Goal: Download file/media

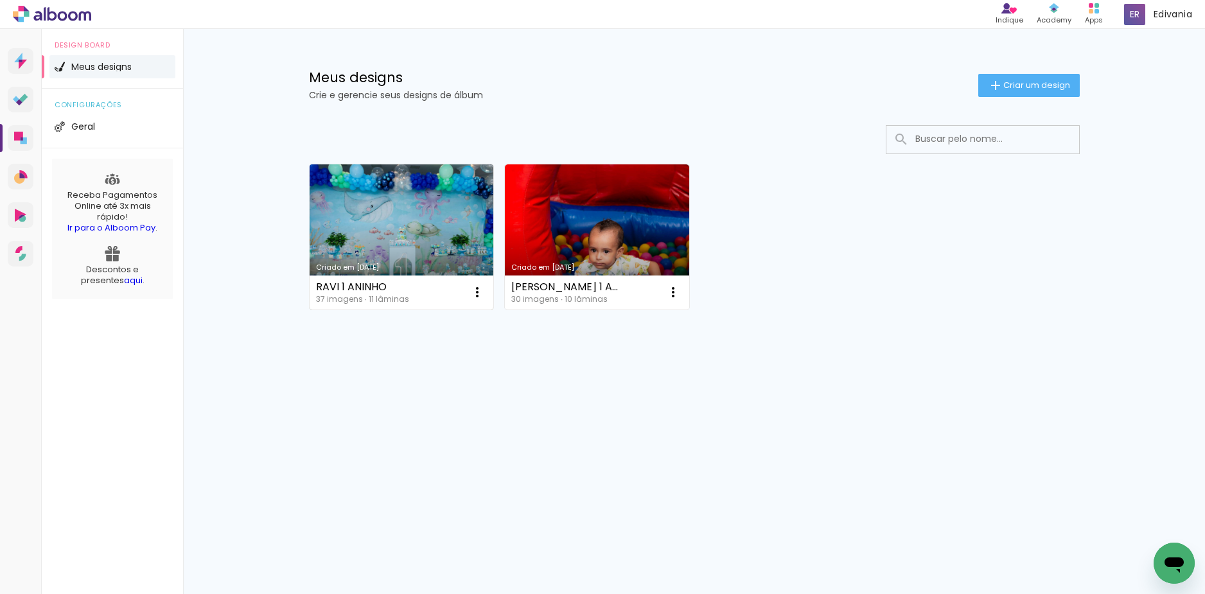
click at [371, 243] on link "Criado em [DATE]" at bounding box center [402, 236] width 184 height 145
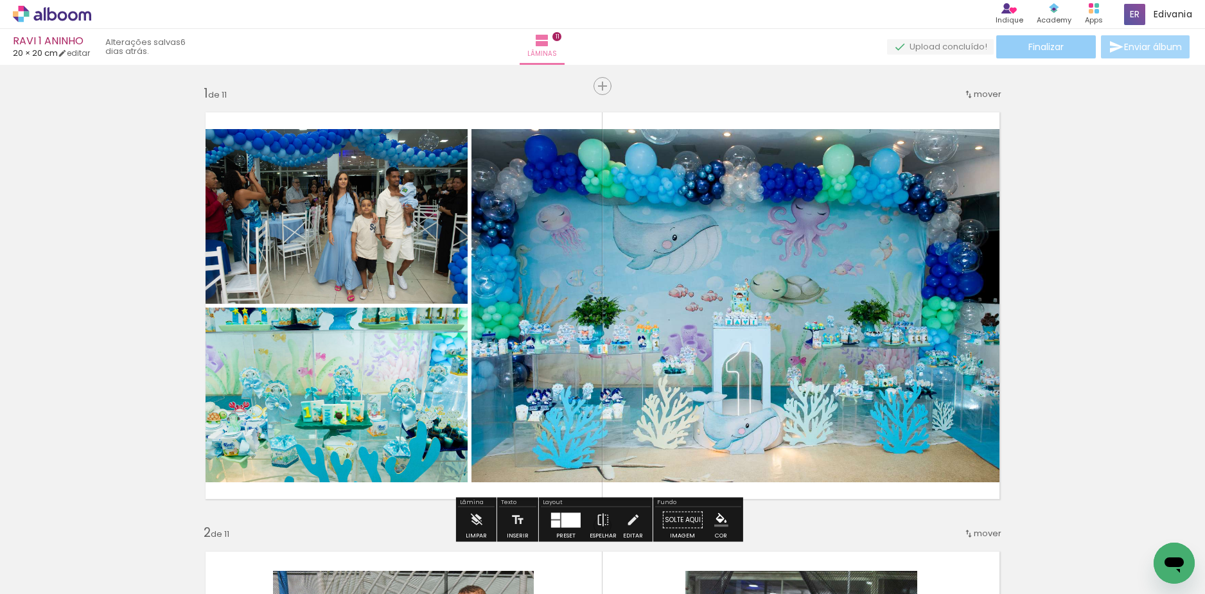
click at [1038, 49] on span "Finalizar" at bounding box center [1046, 46] width 35 height 9
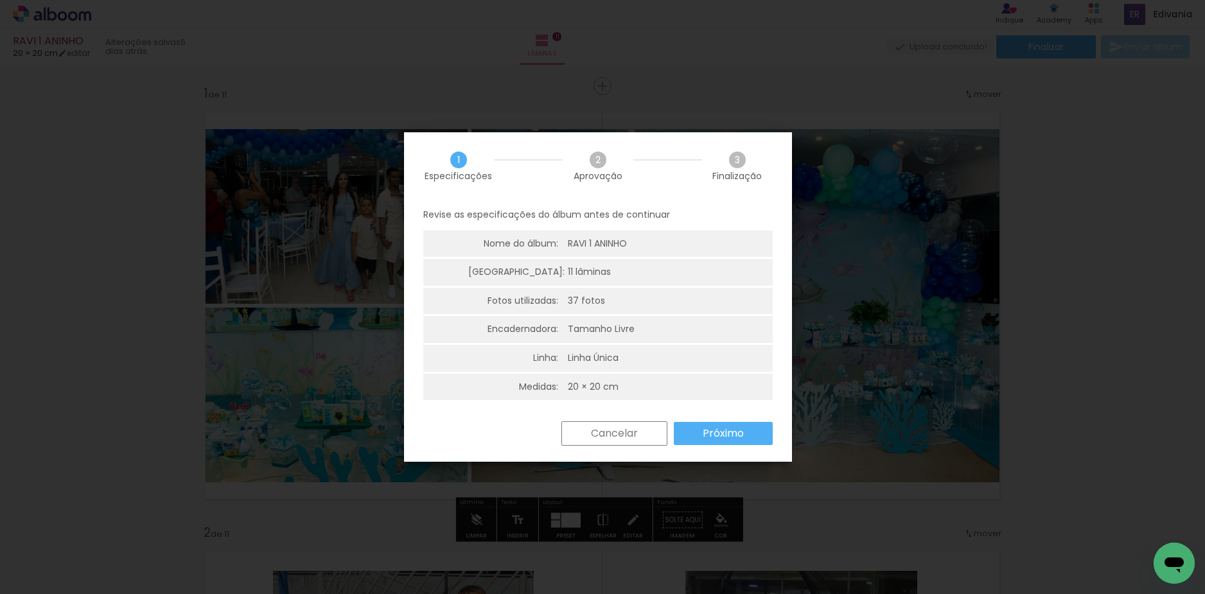
click at [747, 440] on paper-button "Próximo" at bounding box center [723, 433] width 99 height 23
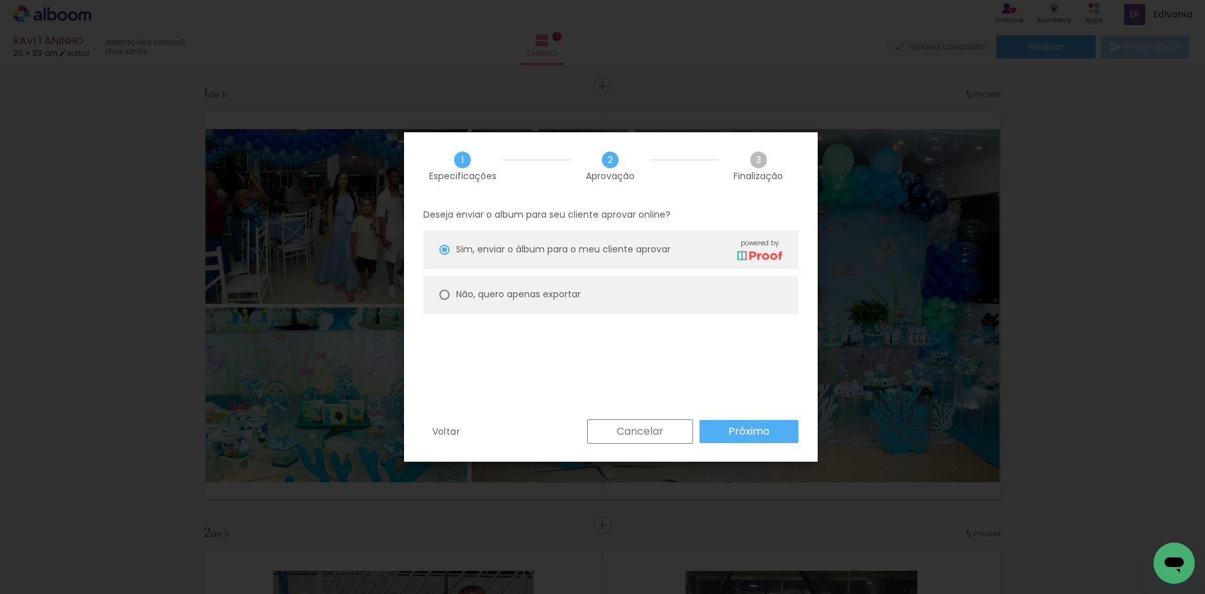
click at [644, 292] on paper-radio-button "Não, quero apenas exportar" at bounding box center [610, 295] width 375 height 39
type paper-radio-button "on"
click at [725, 434] on paper-button "Próximo" at bounding box center [749, 431] width 99 height 23
type input "Alta, 300 DPI"
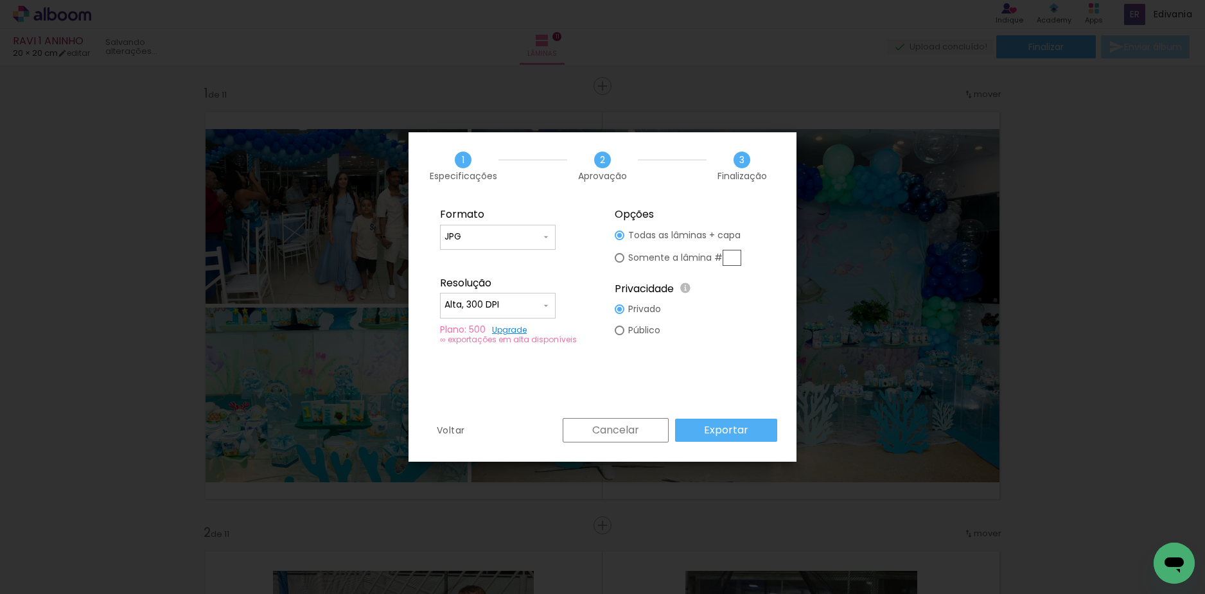
click at [753, 426] on paper-button "Exportar" at bounding box center [726, 430] width 102 height 23
click at [651, 429] on paper-button "Cancelar" at bounding box center [616, 430] width 106 height 24
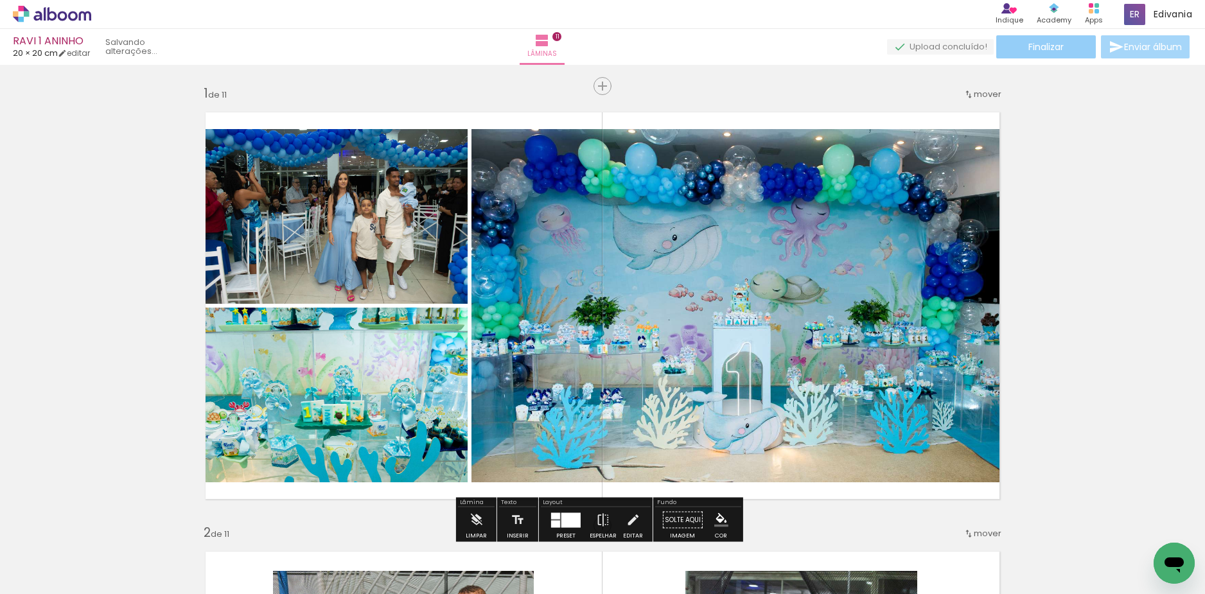
click at [1040, 44] on span "Finalizar" at bounding box center [1046, 46] width 35 height 9
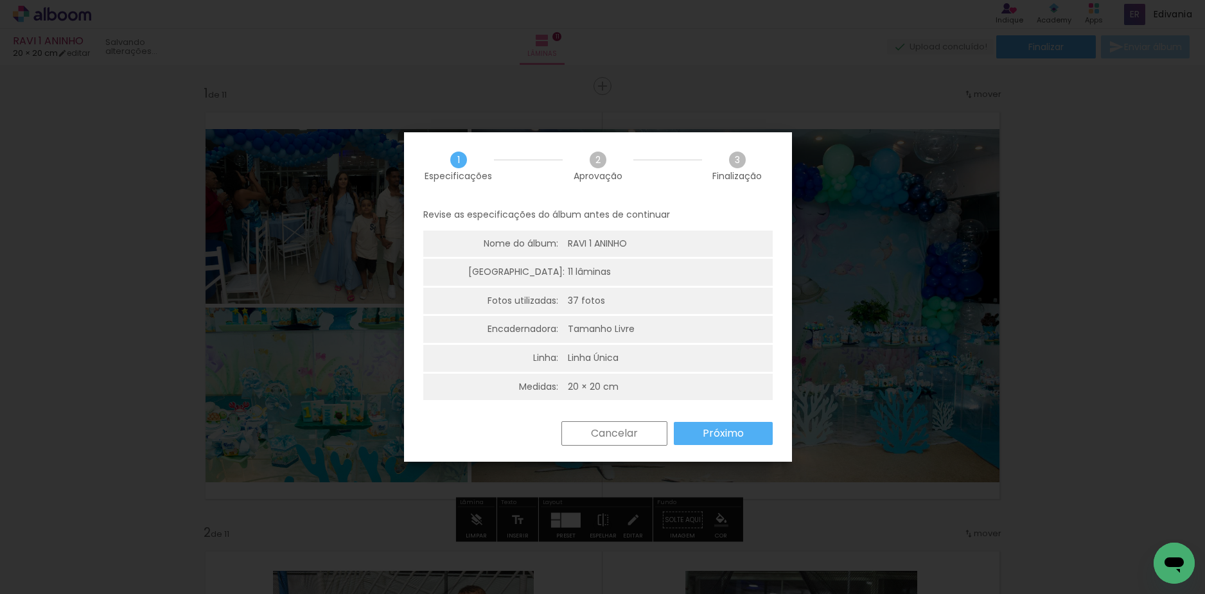
click at [752, 432] on paper-button "Próximo" at bounding box center [723, 433] width 99 height 23
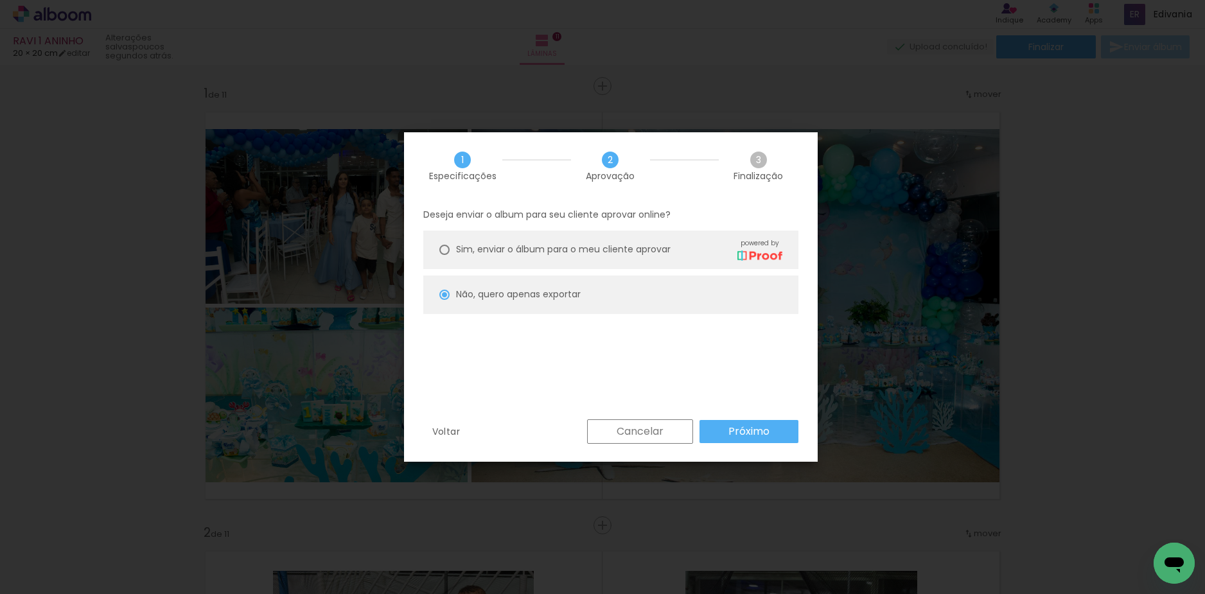
click at [0, 0] on slot "Próximo" at bounding box center [0, 0] width 0 height 0
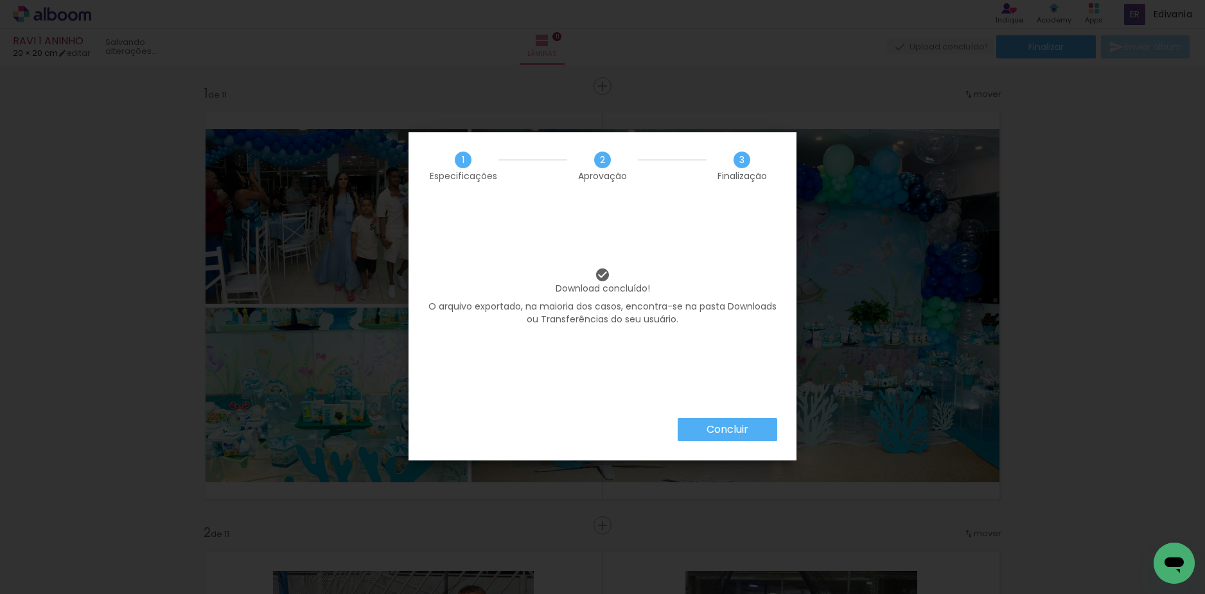
click at [753, 425] on paper-button "Concluir" at bounding box center [728, 429] width 100 height 23
